Goal: Task Accomplishment & Management: Manage account settings

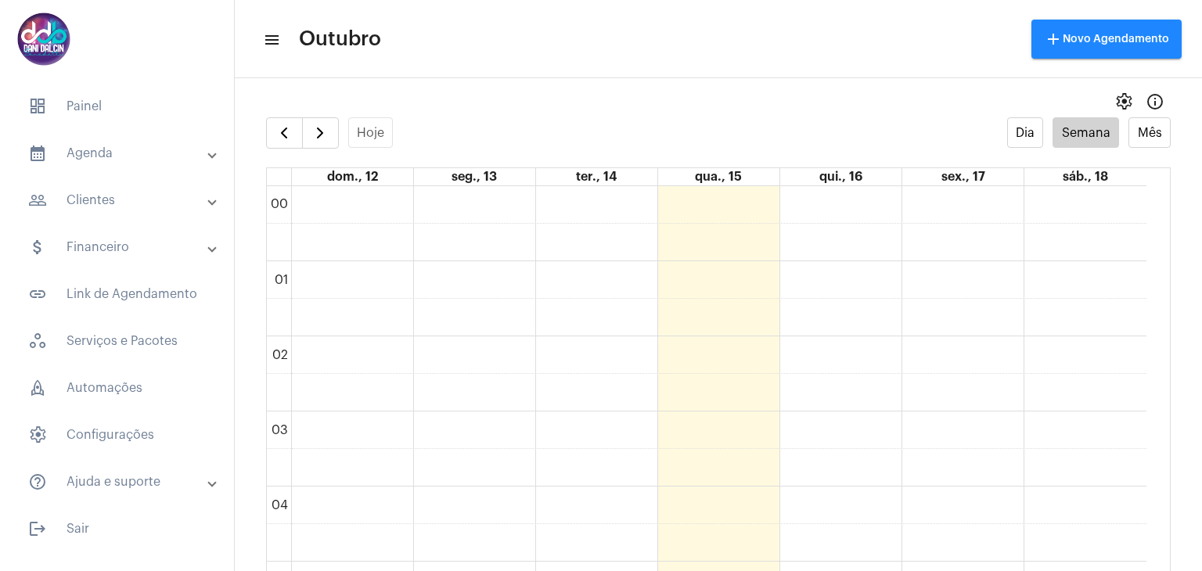
scroll to position [452, 0]
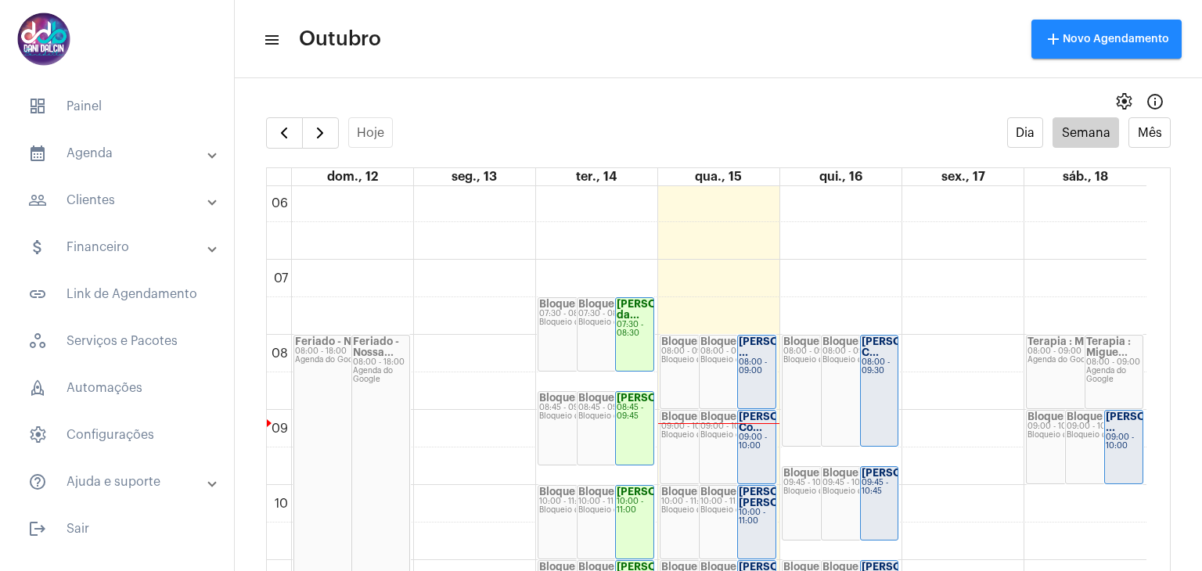
click at [765, 374] on div "08:00 - 09:00" at bounding box center [757, 366] width 36 height 17
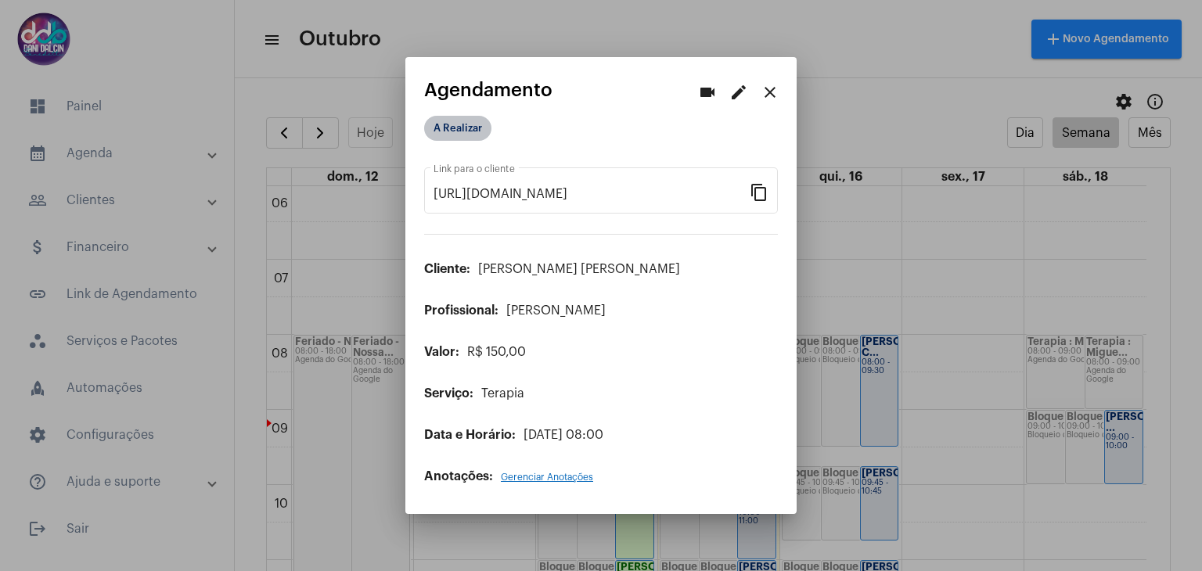
click at [466, 135] on mat-chip "A Realizar" at bounding box center [457, 128] width 67 height 25
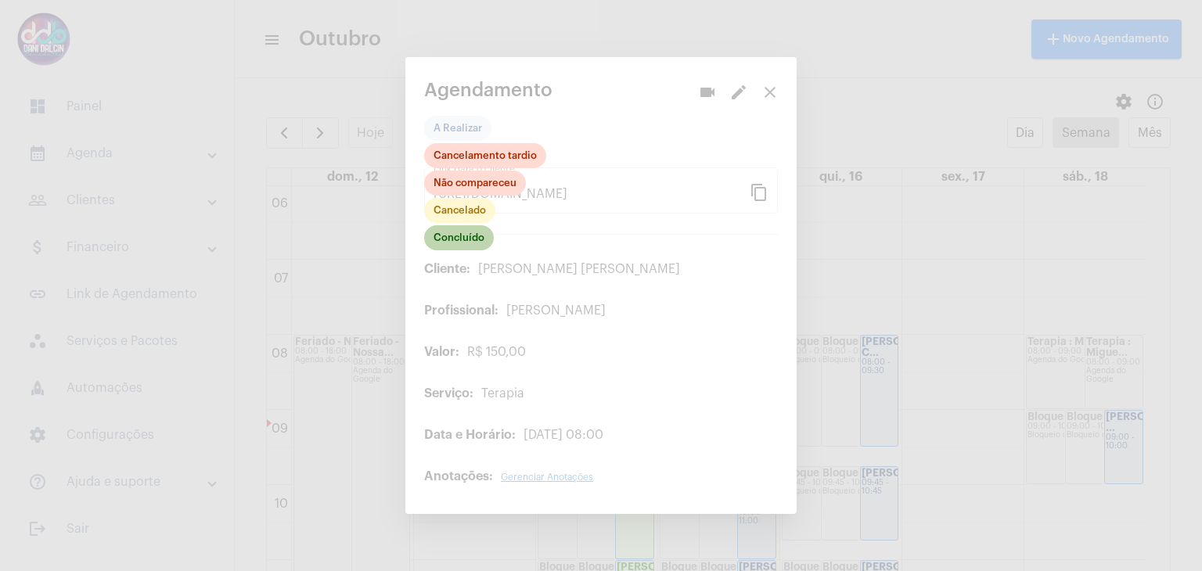
click at [469, 246] on mat-chip "Concluído" at bounding box center [459, 237] width 70 height 25
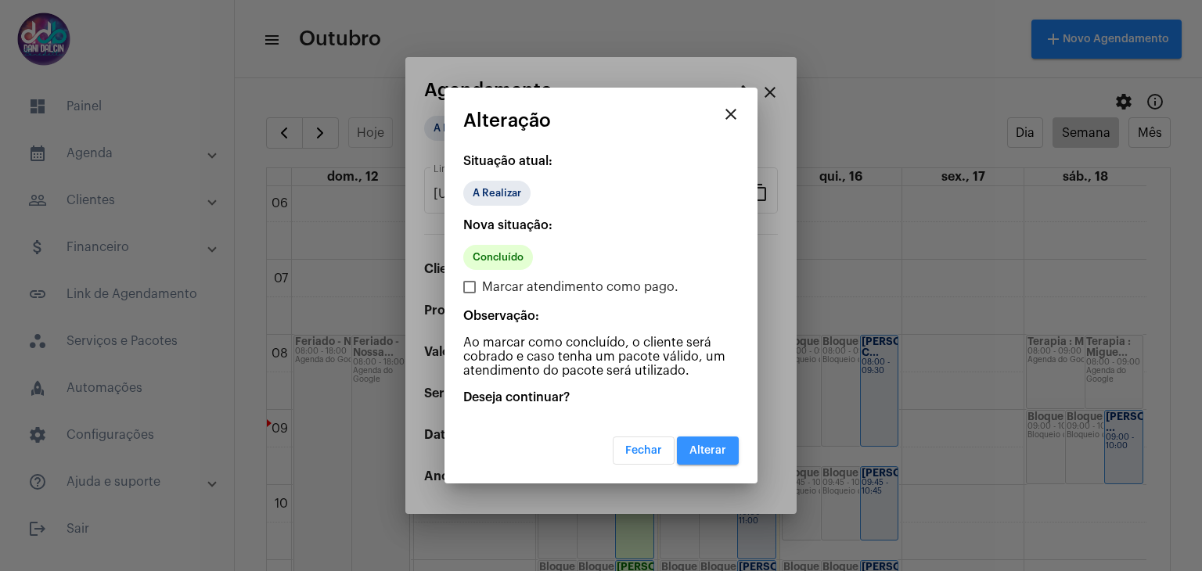
click at [714, 446] on span "Alterar" at bounding box center [707, 450] width 37 height 11
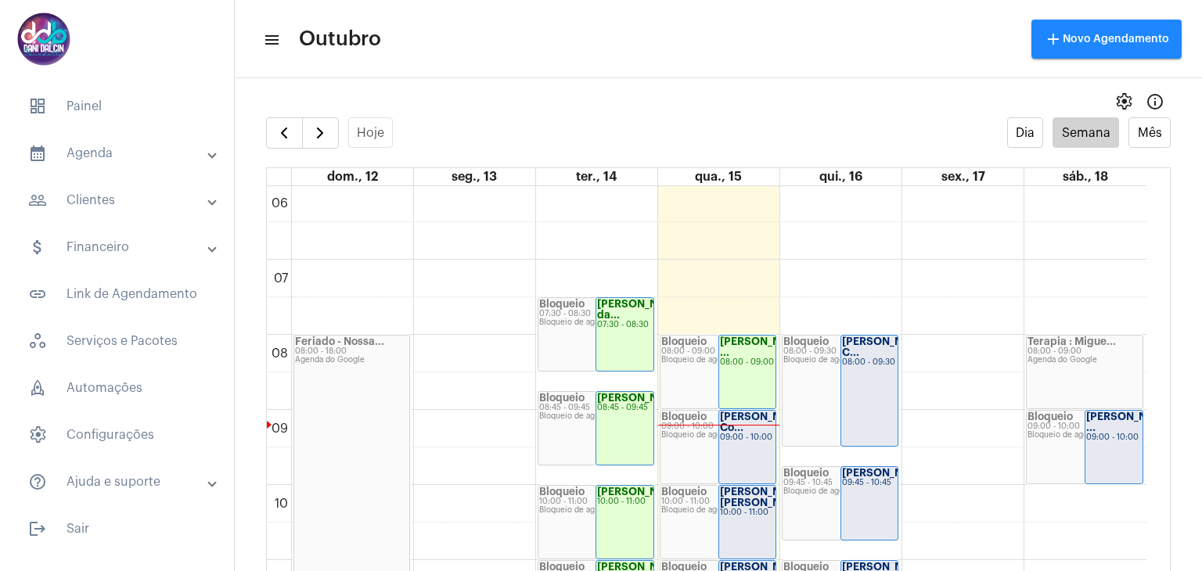
click at [737, 430] on strong "[PERSON_NAME] Co..." at bounding box center [764, 422] width 88 height 21
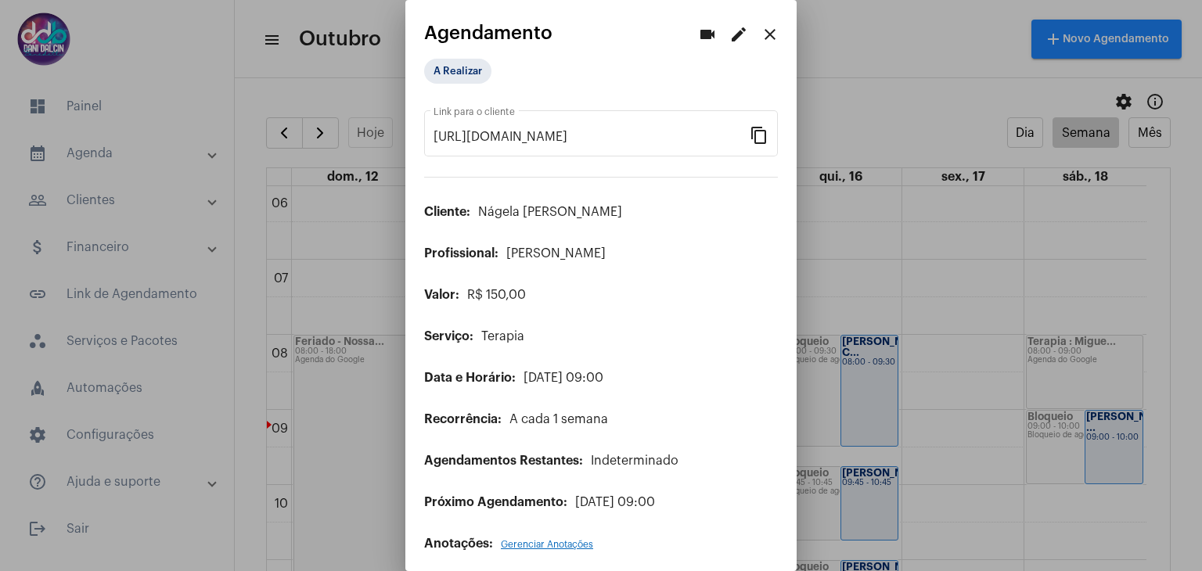
click at [729, 38] on mat-icon "edit" at bounding box center [738, 34] width 19 height 19
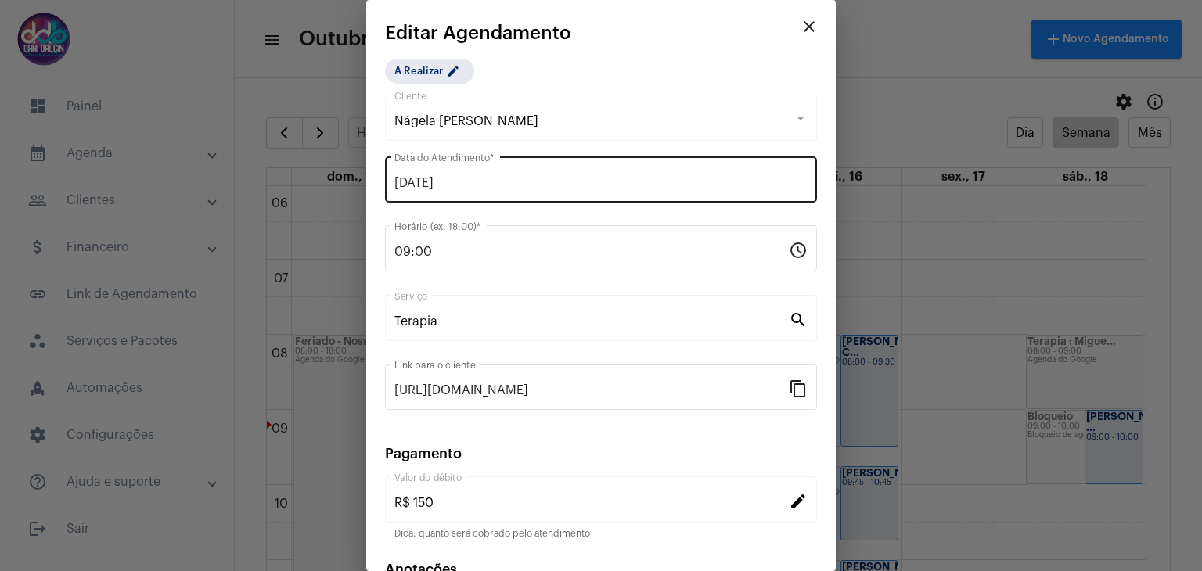
click at [470, 179] on input "[DATE]" at bounding box center [600, 183] width 413 height 14
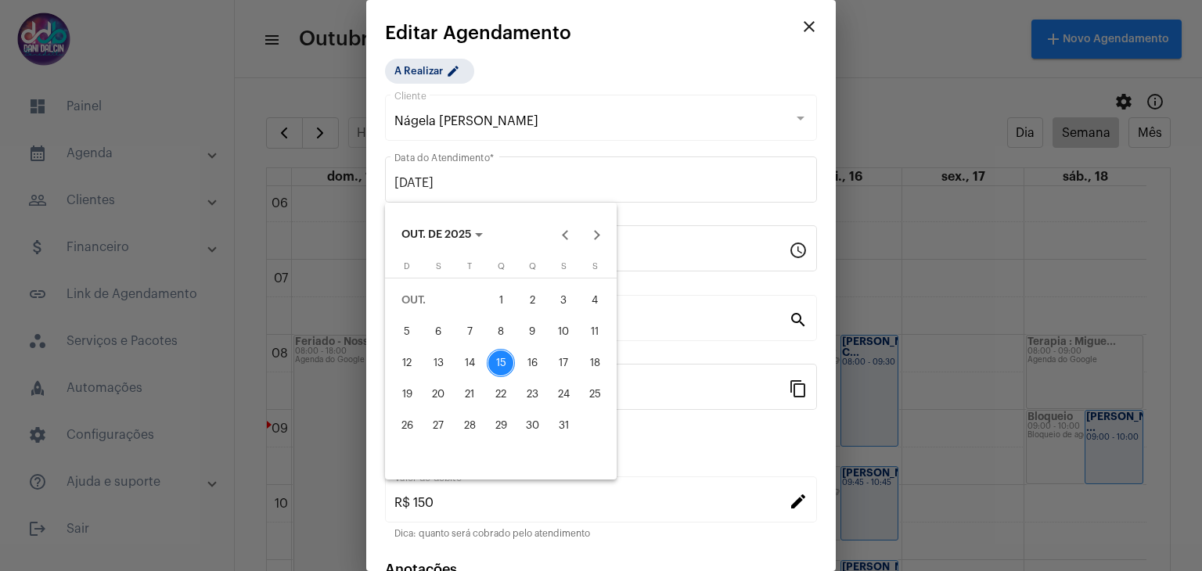
click at [564, 350] on div "17" at bounding box center [563, 363] width 28 height 28
type input "[DATE]"
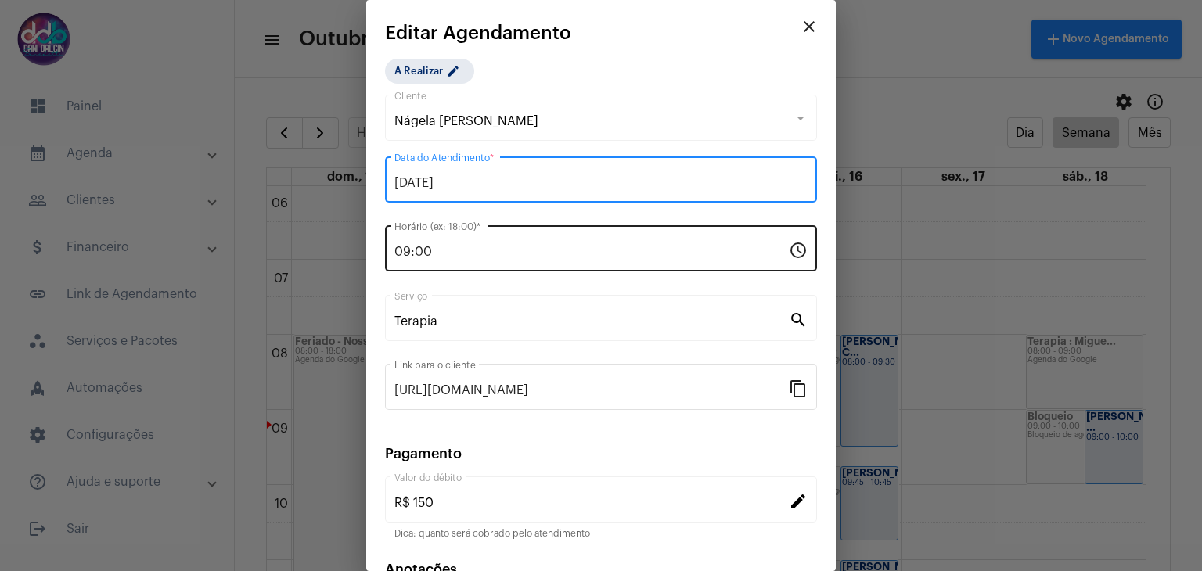
click at [462, 255] on input "09:00" at bounding box center [591, 252] width 394 height 14
click at [462, 254] on input "09:00" at bounding box center [591, 252] width 394 height 14
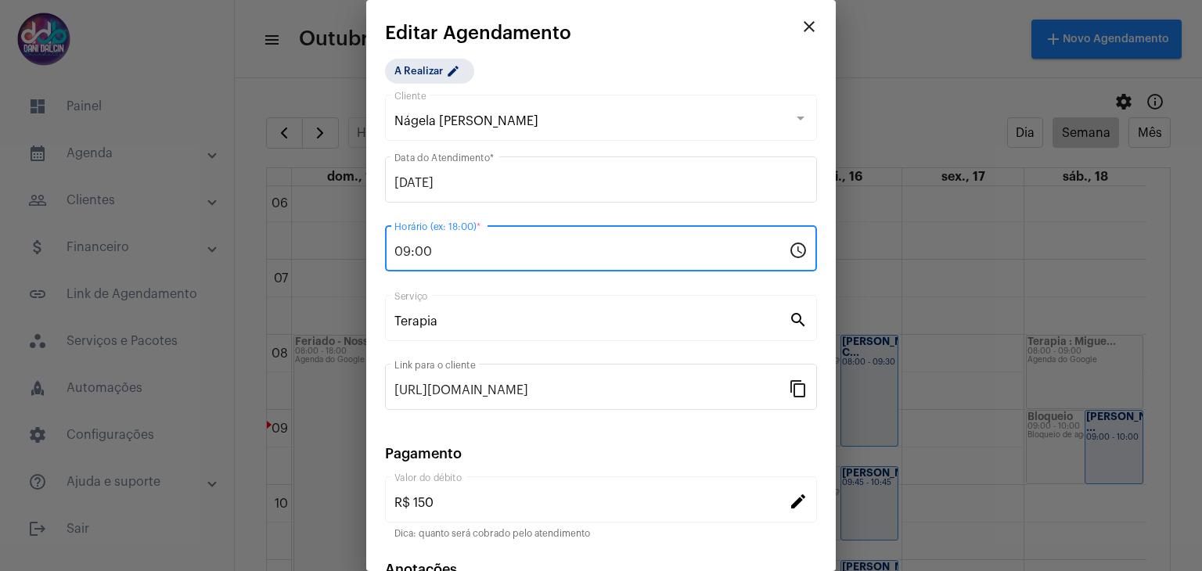
click at [465, 247] on input "09:00" at bounding box center [591, 252] width 394 height 14
click at [412, 245] on input "09:00" at bounding box center [591, 252] width 394 height 14
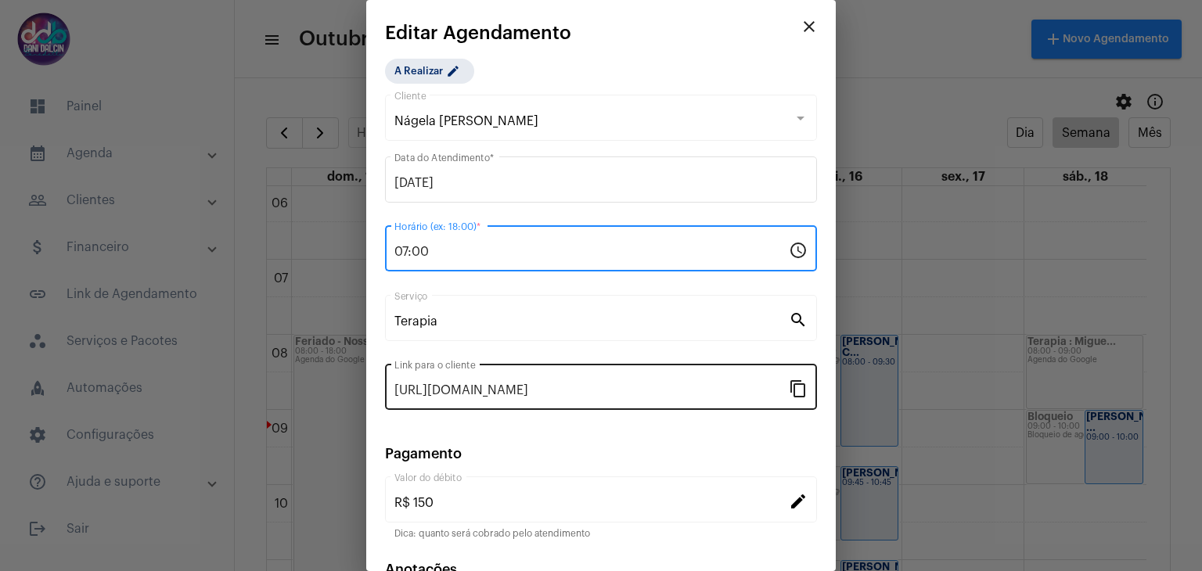
scroll to position [100, 0]
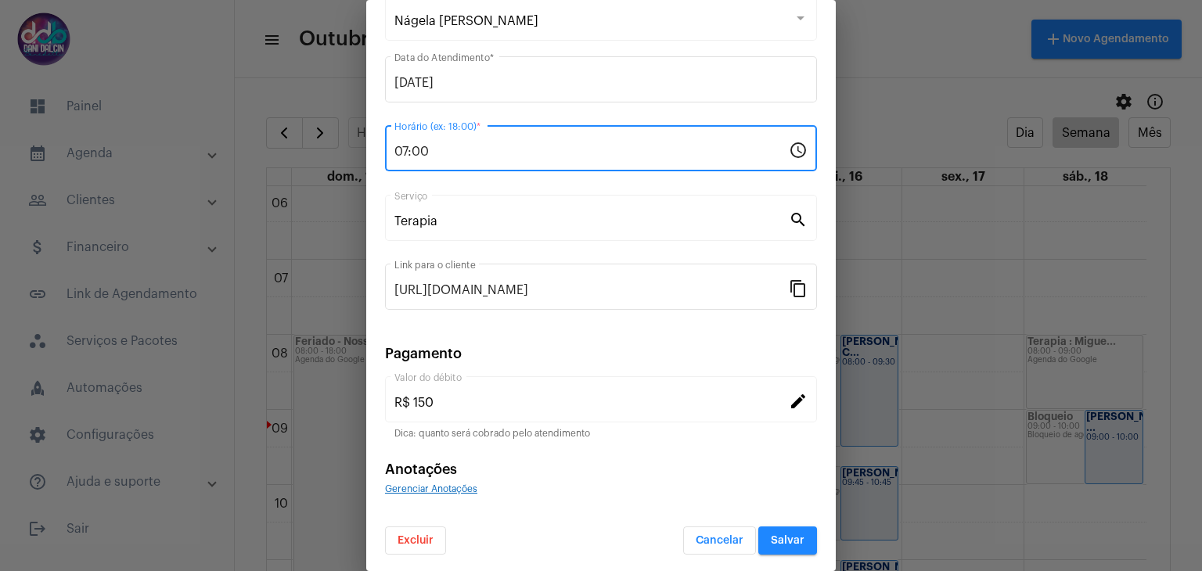
type input "07:00"
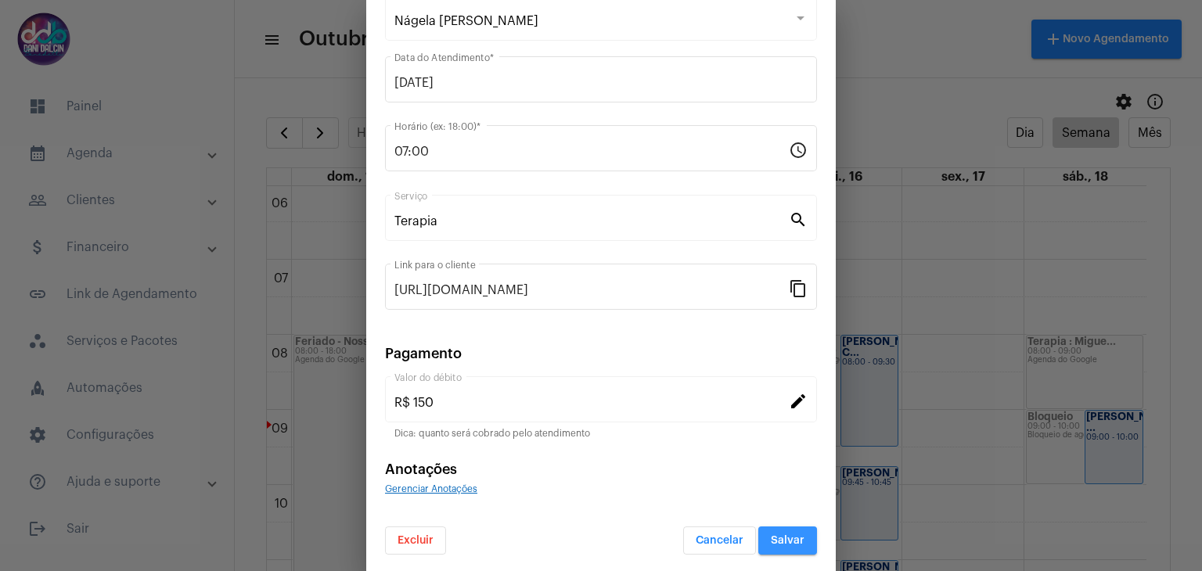
click at [783, 549] on button "Salvar" at bounding box center [787, 541] width 59 height 28
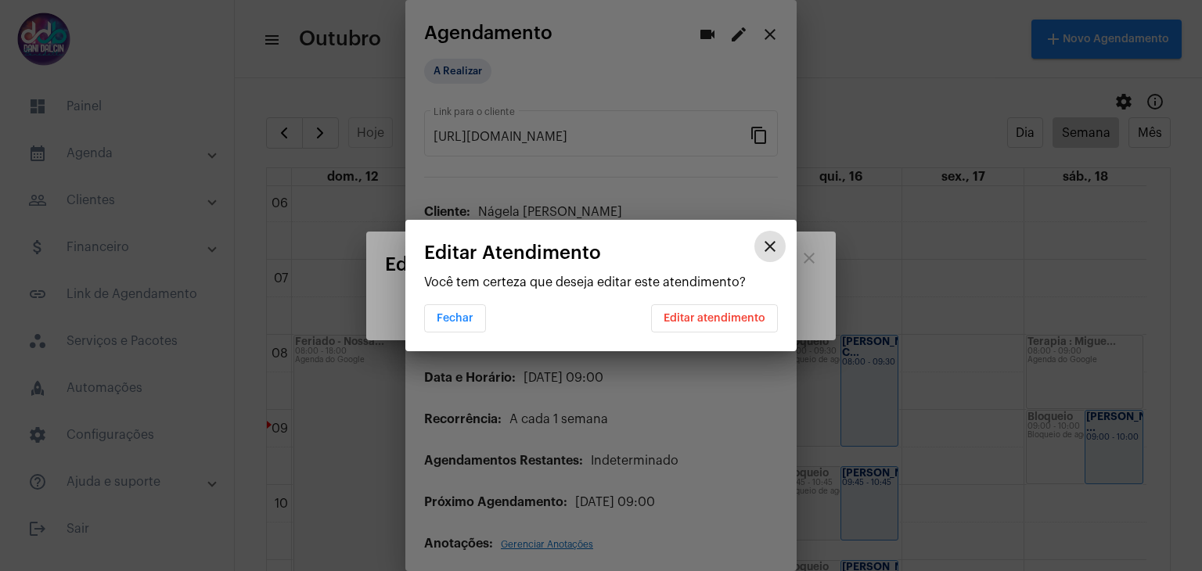
click at [714, 329] on button "Editar atendimento" at bounding box center [714, 318] width 127 height 28
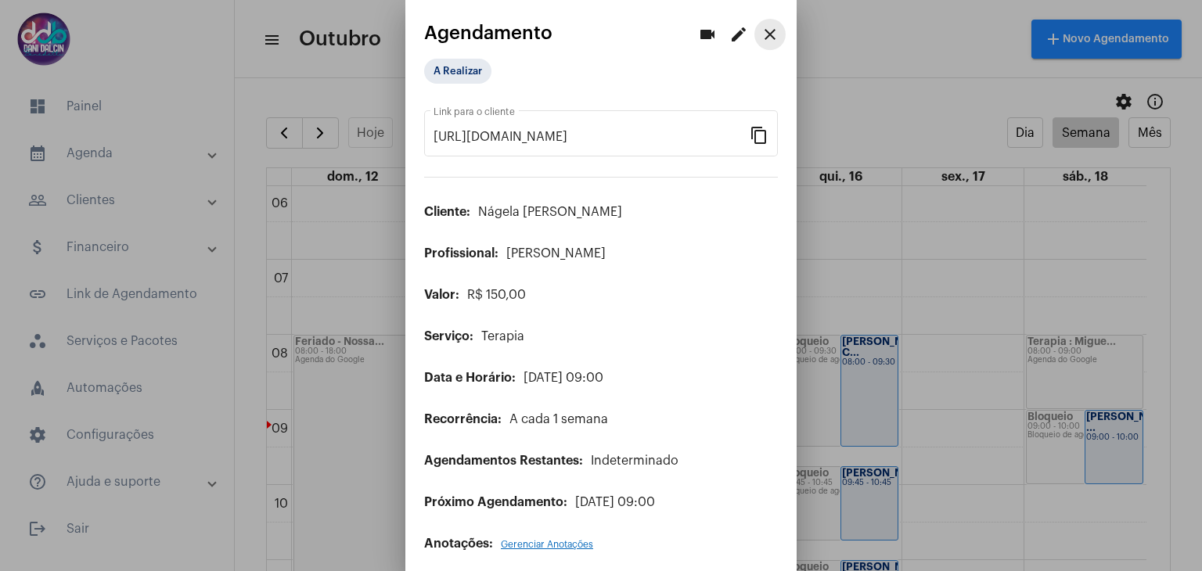
drag, startPoint x: 758, startPoint y: 34, endPoint x: 722, endPoint y: 54, distance: 41.0
click at [761, 34] on mat-icon "close" at bounding box center [770, 34] width 19 height 19
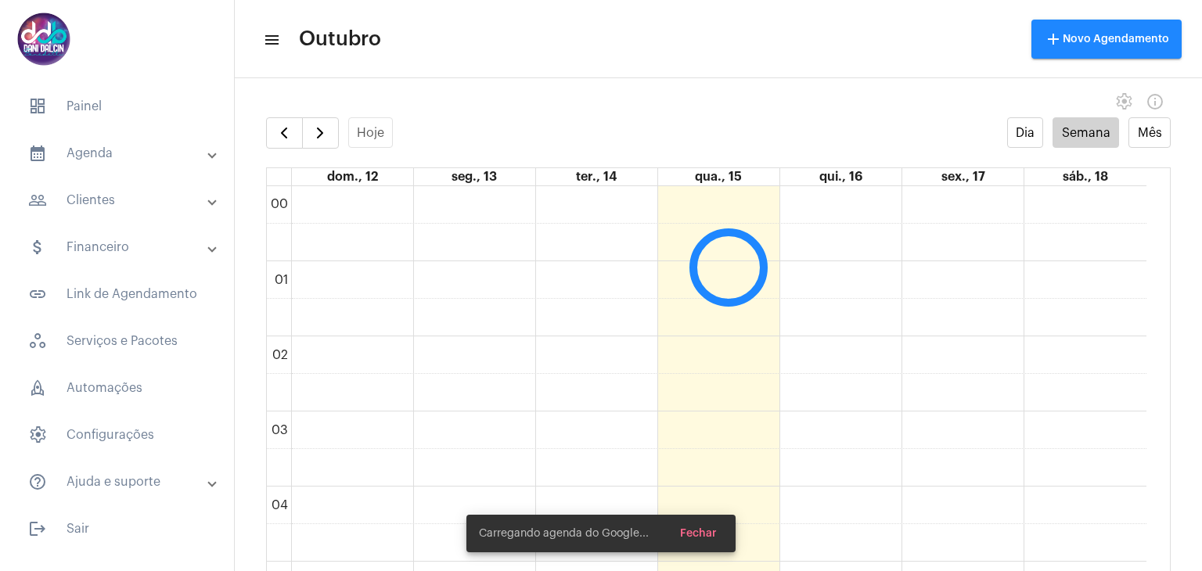
scroll to position [452, 0]
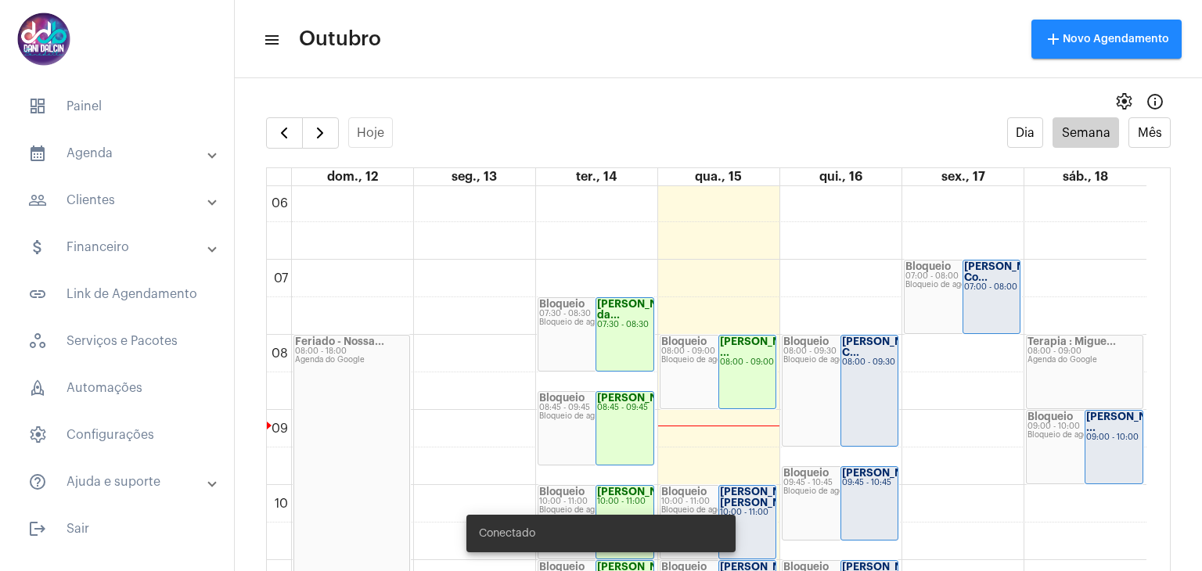
click at [1079, 442] on div "Bloqueio 09:00 - 10:00 Bloqueio de agenda" at bounding box center [1085, 447] width 116 height 73
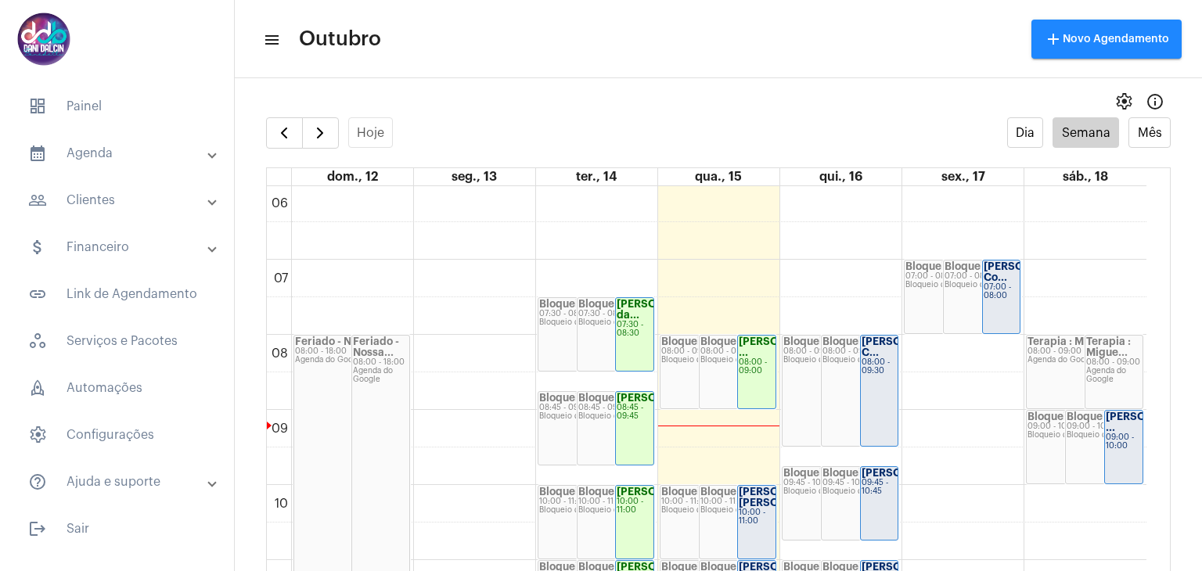
click at [1128, 434] on div "[PERSON_NAME] ..." at bounding box center [1124, 423] width 36 height 22
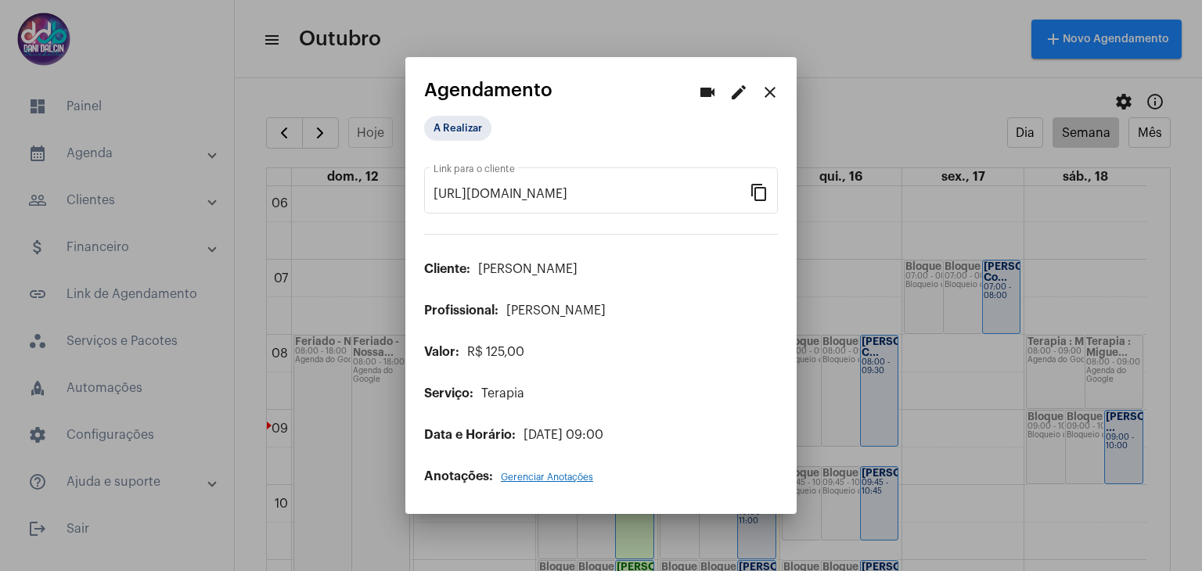
click at [745, 100] on mat-icon "edit" at bounding box center [738, 92] width 19 height 19
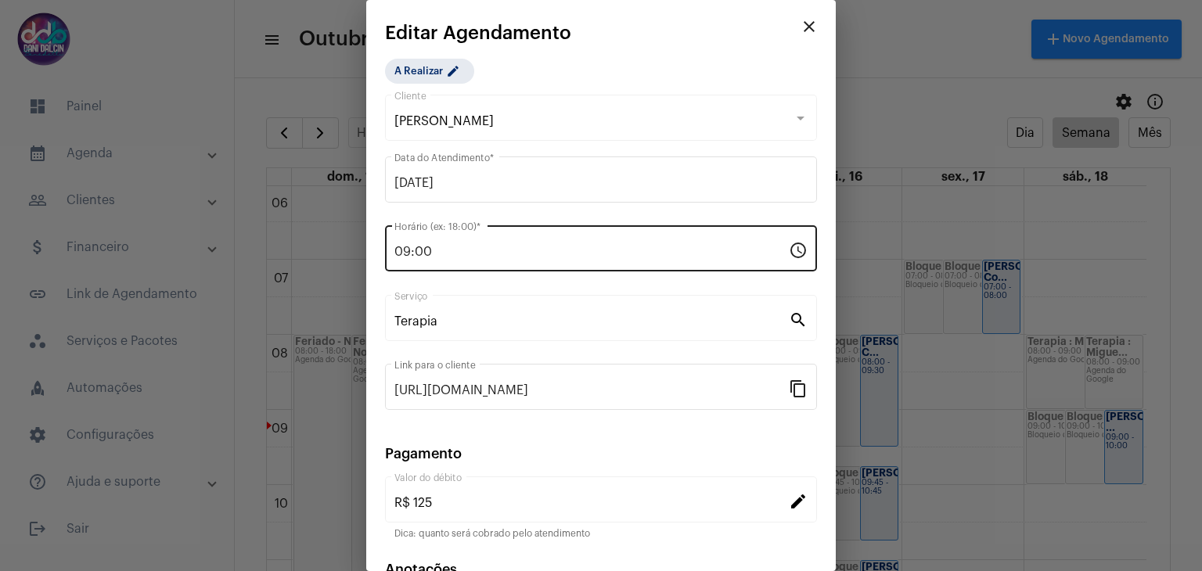
click at [461, 255] on input "09:00" at bounding box center [591, 252] width 394 height 14
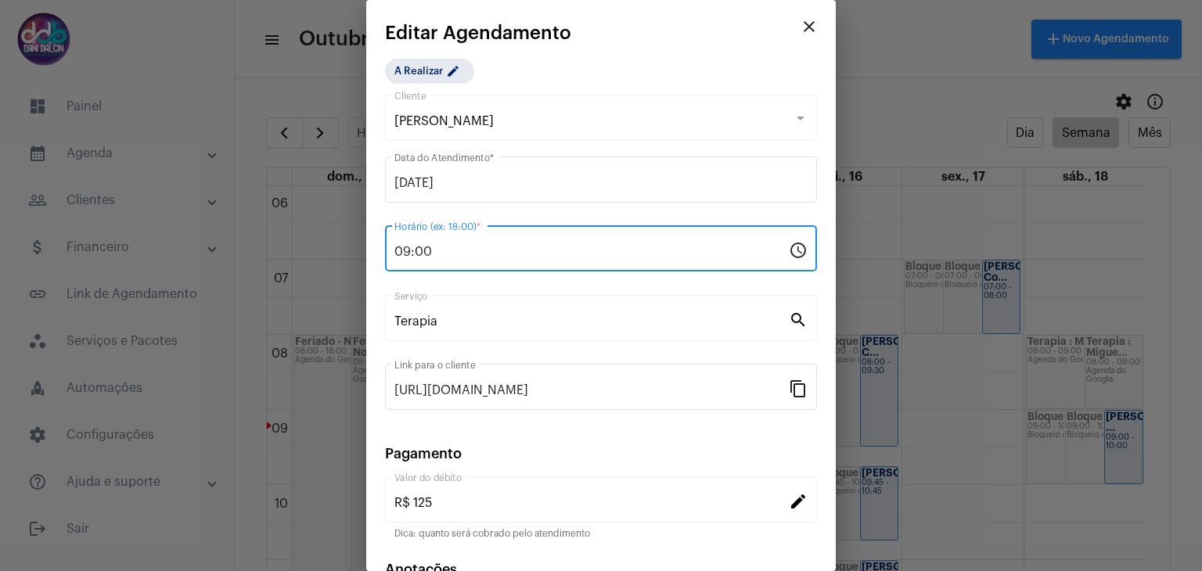
click at [460, 255] on input "09:00" at bounding box center [591, 252] width 394 height 14
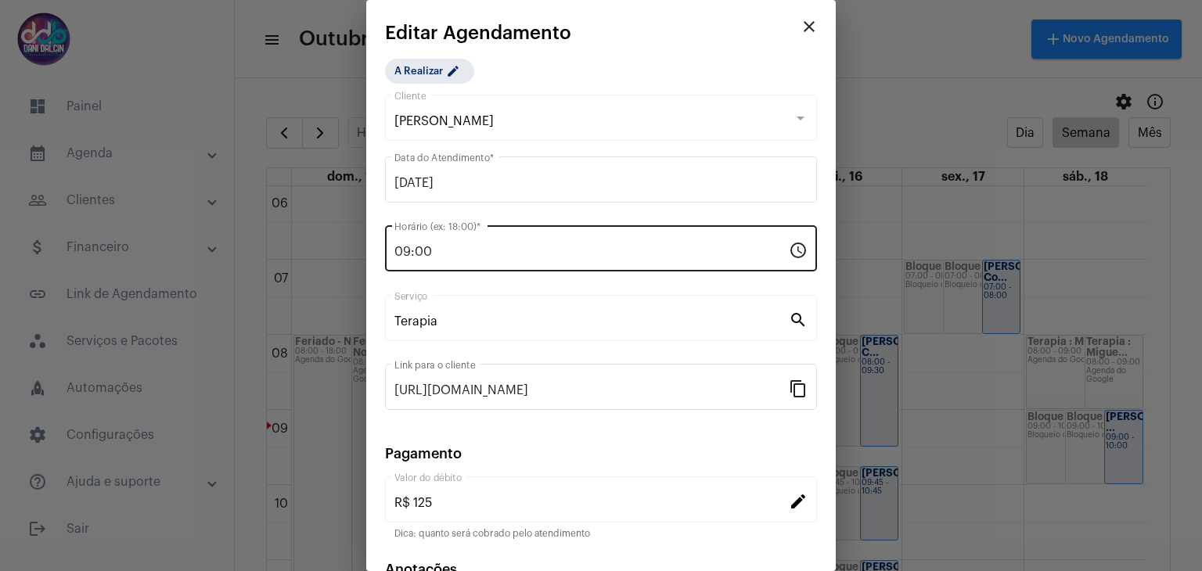
click at [440, 259] on div "09:00 Horário (ex: 18:00) *" at bounding box center [591, 246] width 394 height 49
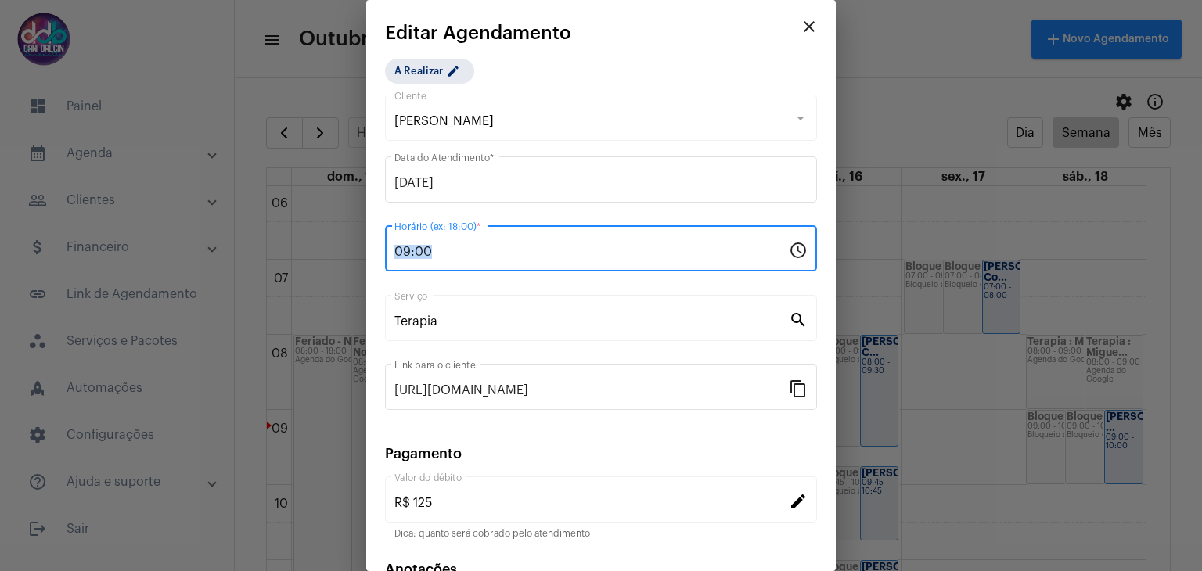
click at [440, 259] on div "09:00 Horário (ex: 18:00) *" at bounding box center [591, 246] width 394 height 49
click at [441, 257] on input "09:00" at bounding box center [591, 252] width 394 height 14
click at [407, 256] on input "09:00" at bounding box center [591, 252] width 394 height 14
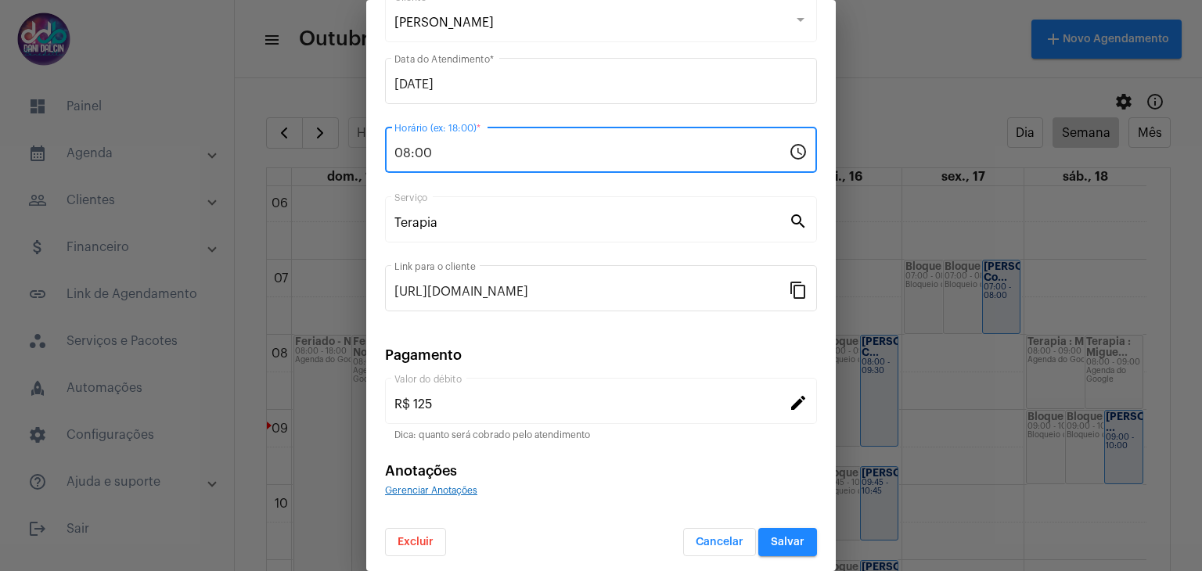
scroll to position [100, 0]
type input "08:00"
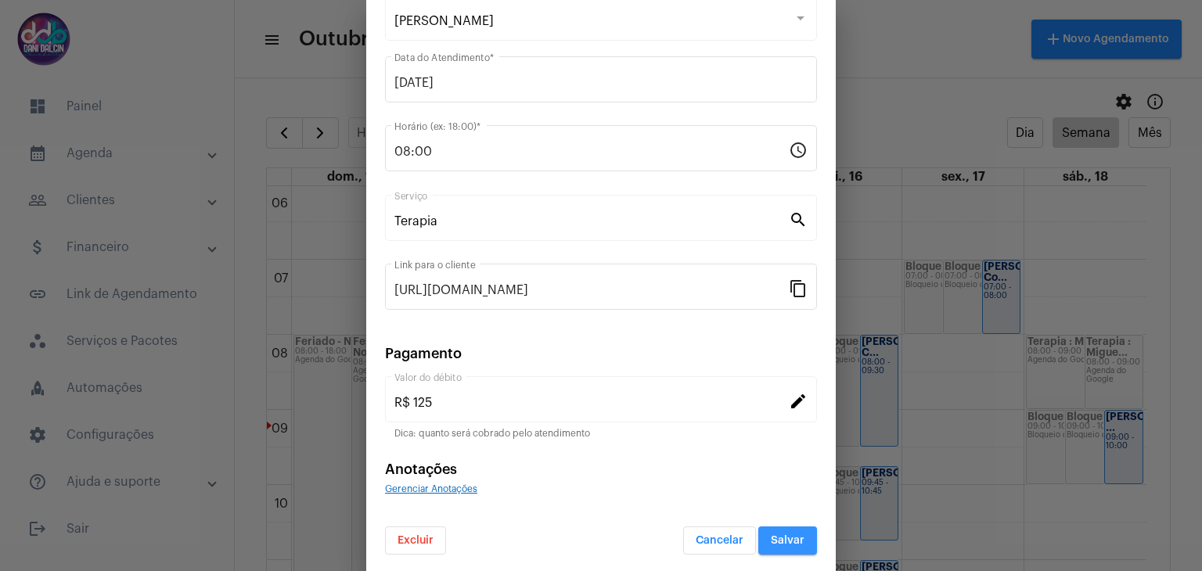
click at [767, 549] on button "Salvar" at bounding box center [787, 541] width 59 height 28
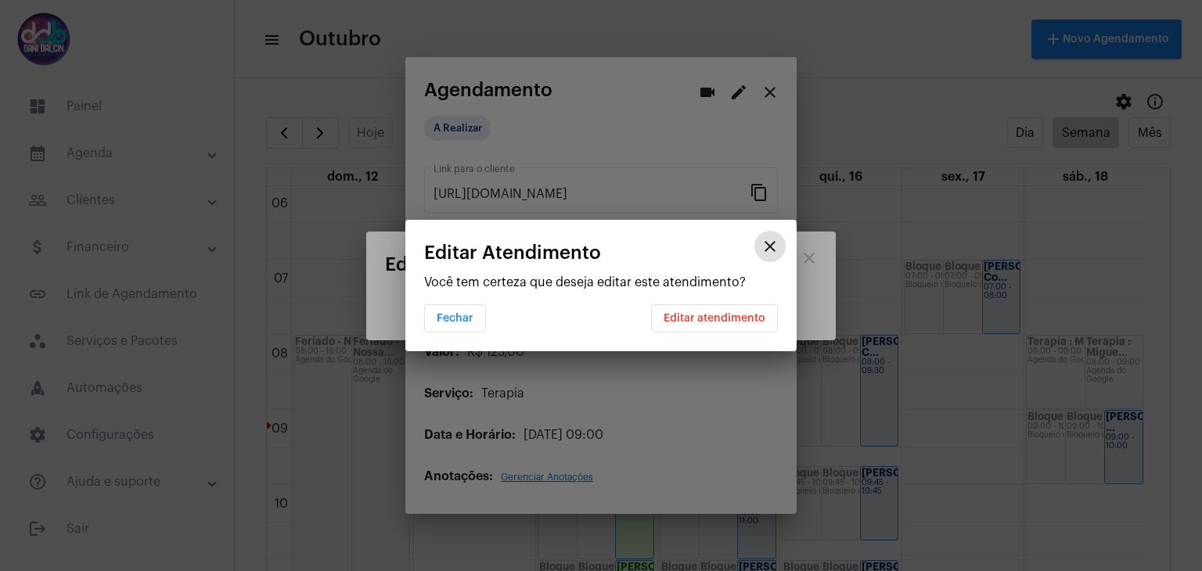
click at [704, 322] on span "Editar atendimento" at bounding box center [715, 318] width 102 height 11
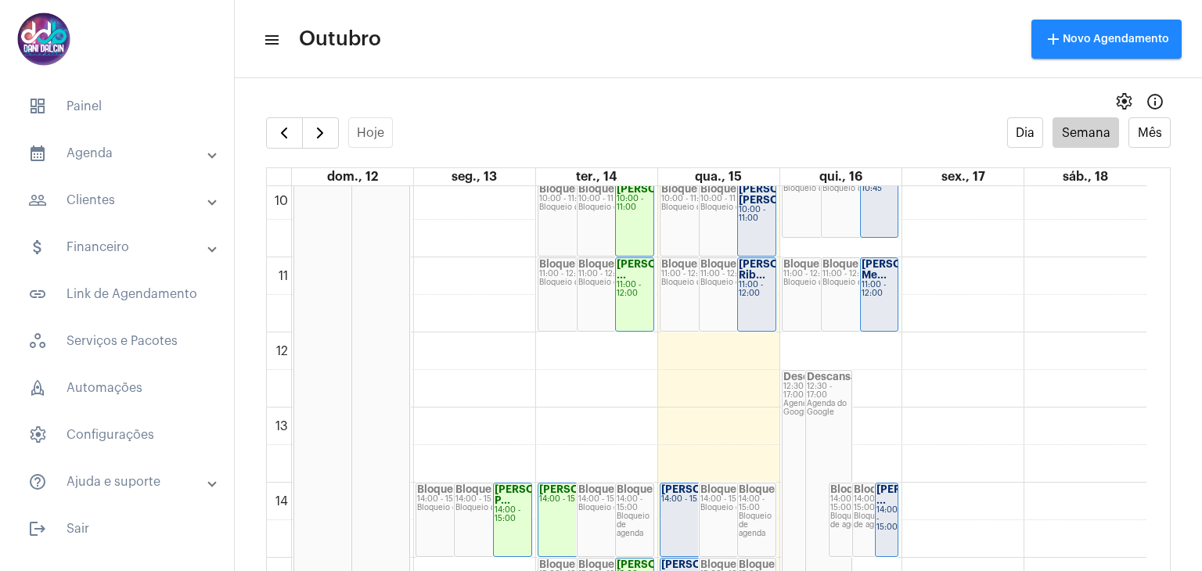
scroll to position [765, 0]
